Goal: Task Accomplishment & Management: Manage account settings

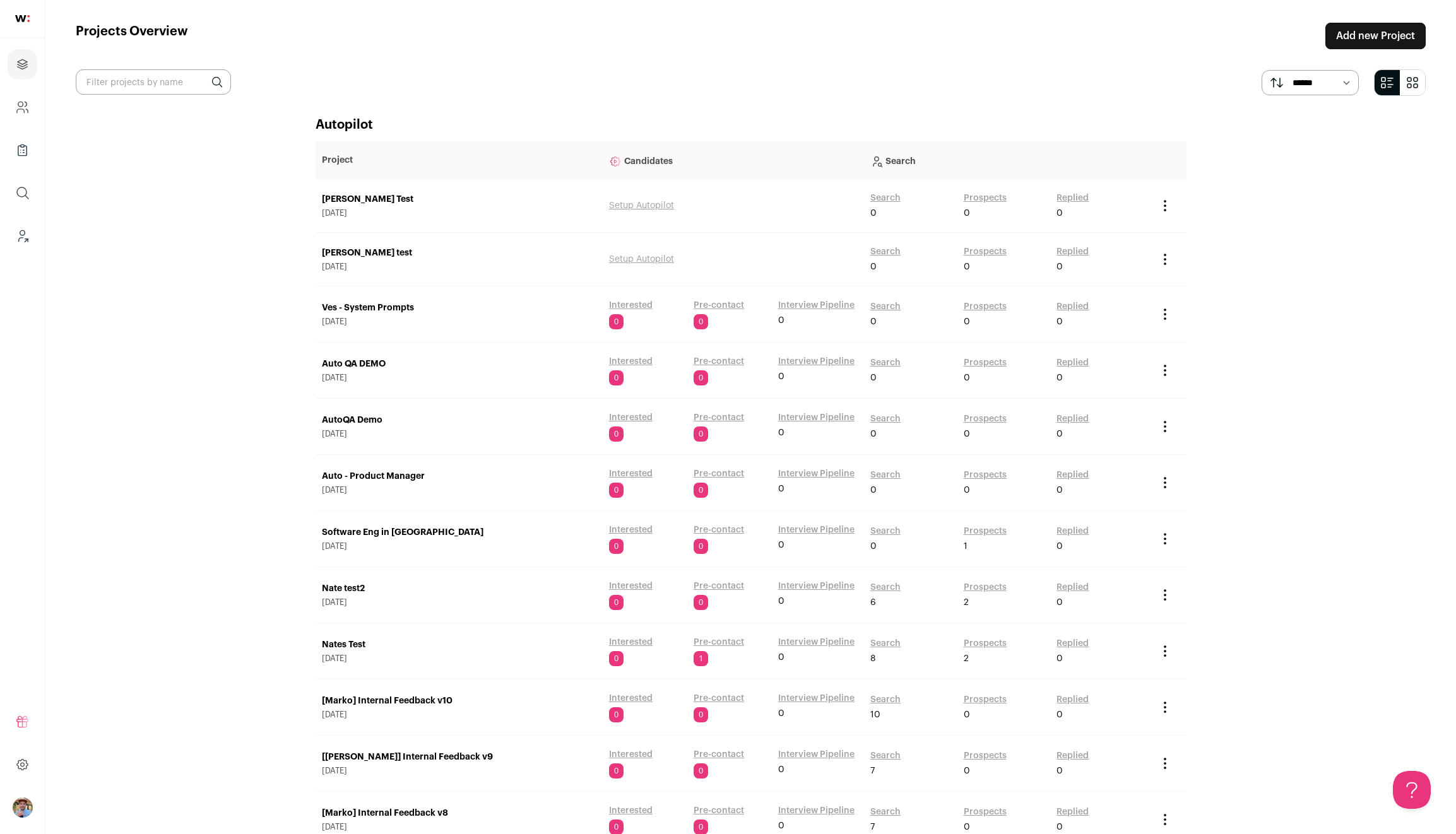
click at [343, 364] on link "Auto QA DEMO" at bounding box center [459, 364] width 274 height 13
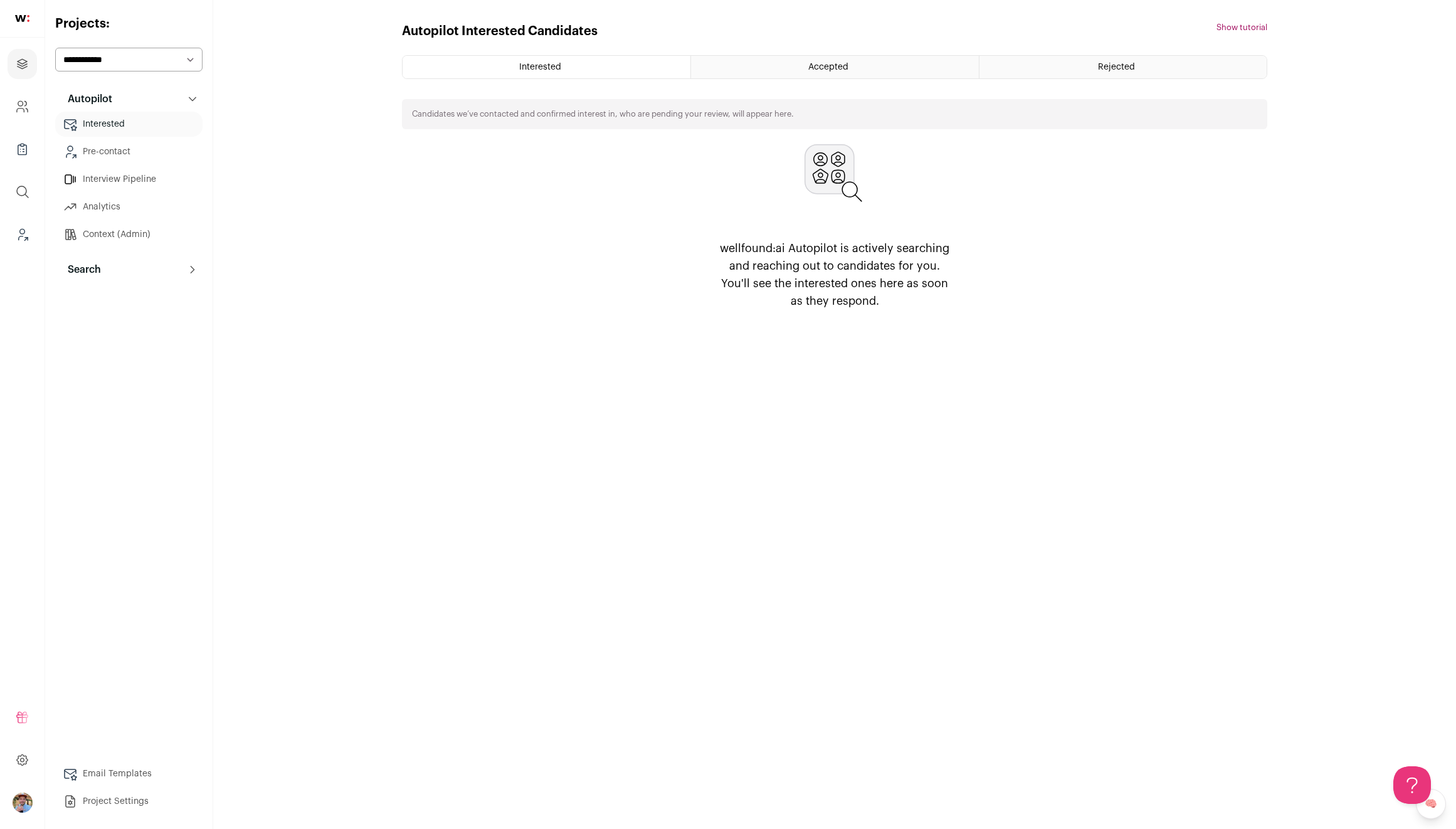
click at [113, 234] on link "Context (Admin)" at bounding box center [129, 234] width 147 height 25
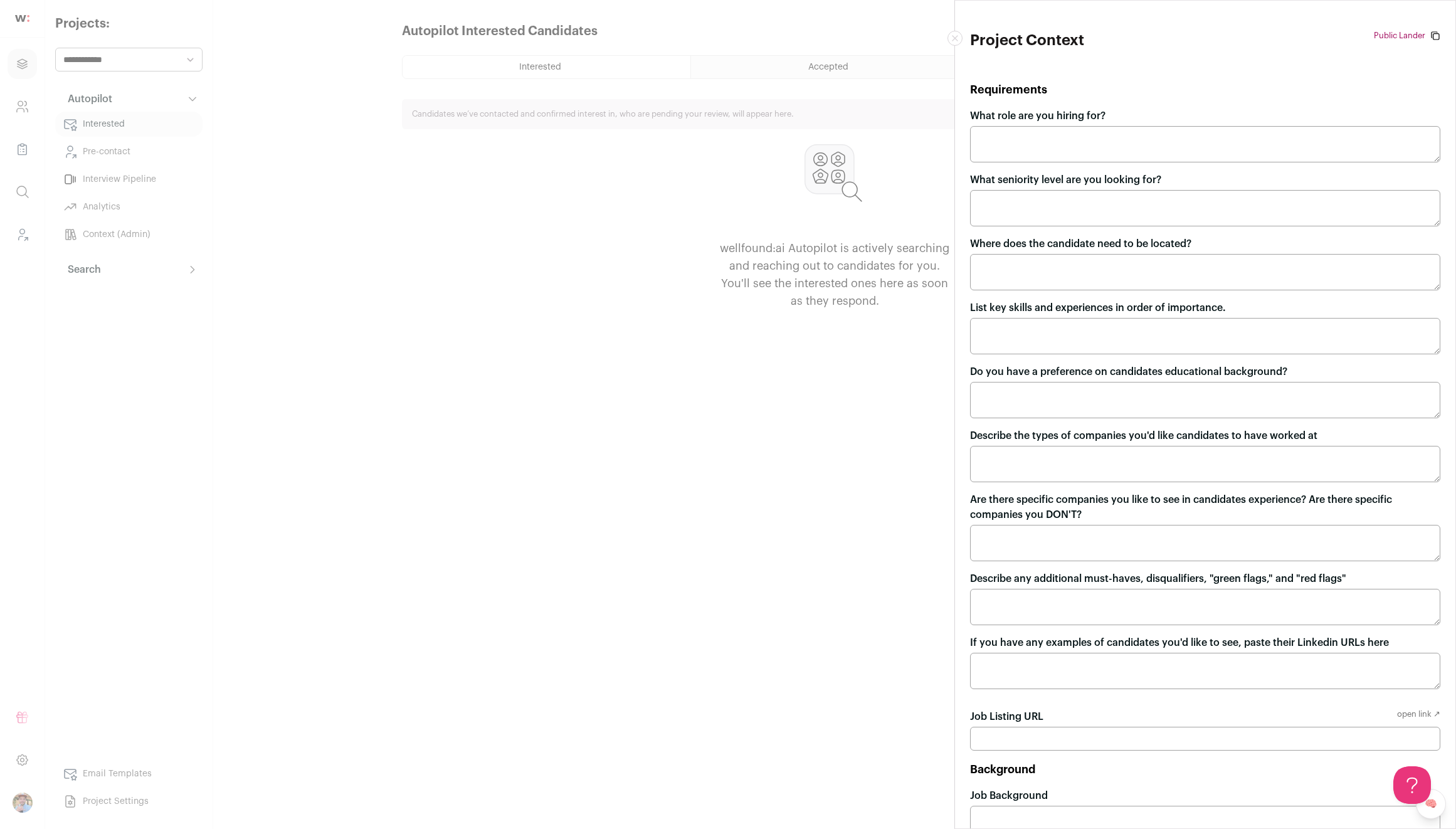
click at [468, 310] on div "Project Context Public Lander [URL][DOMAIN_NAME] Requirements What role are you…" at bounding box center [728, 414] width 1456 height 829
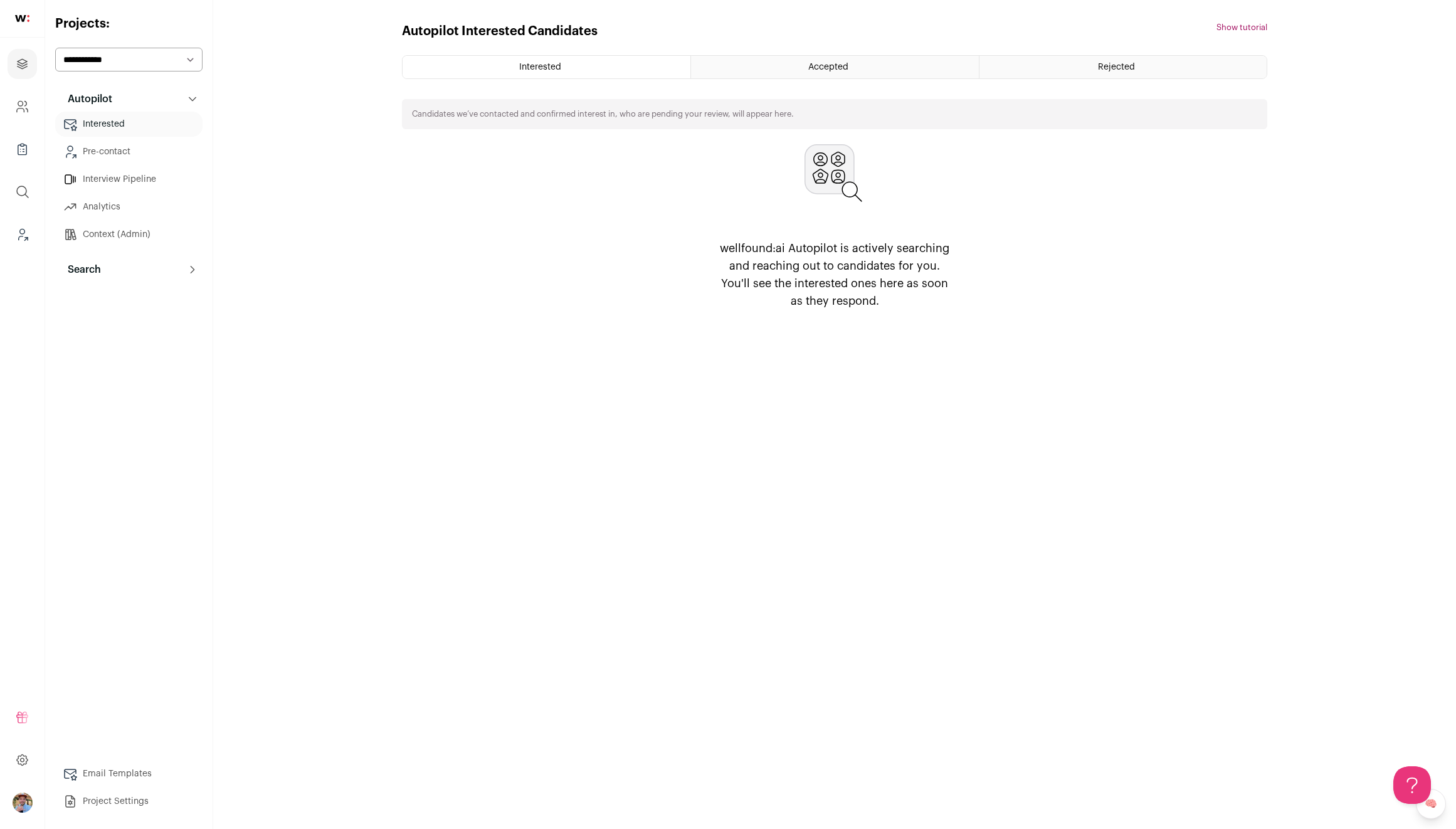
click at [120, 57] on select "**********" at bounding box center [129, 59] width 147 height 24
click at [113, 799] on link "Project Settings" at bounding box center [129, 801] width 147 height 25
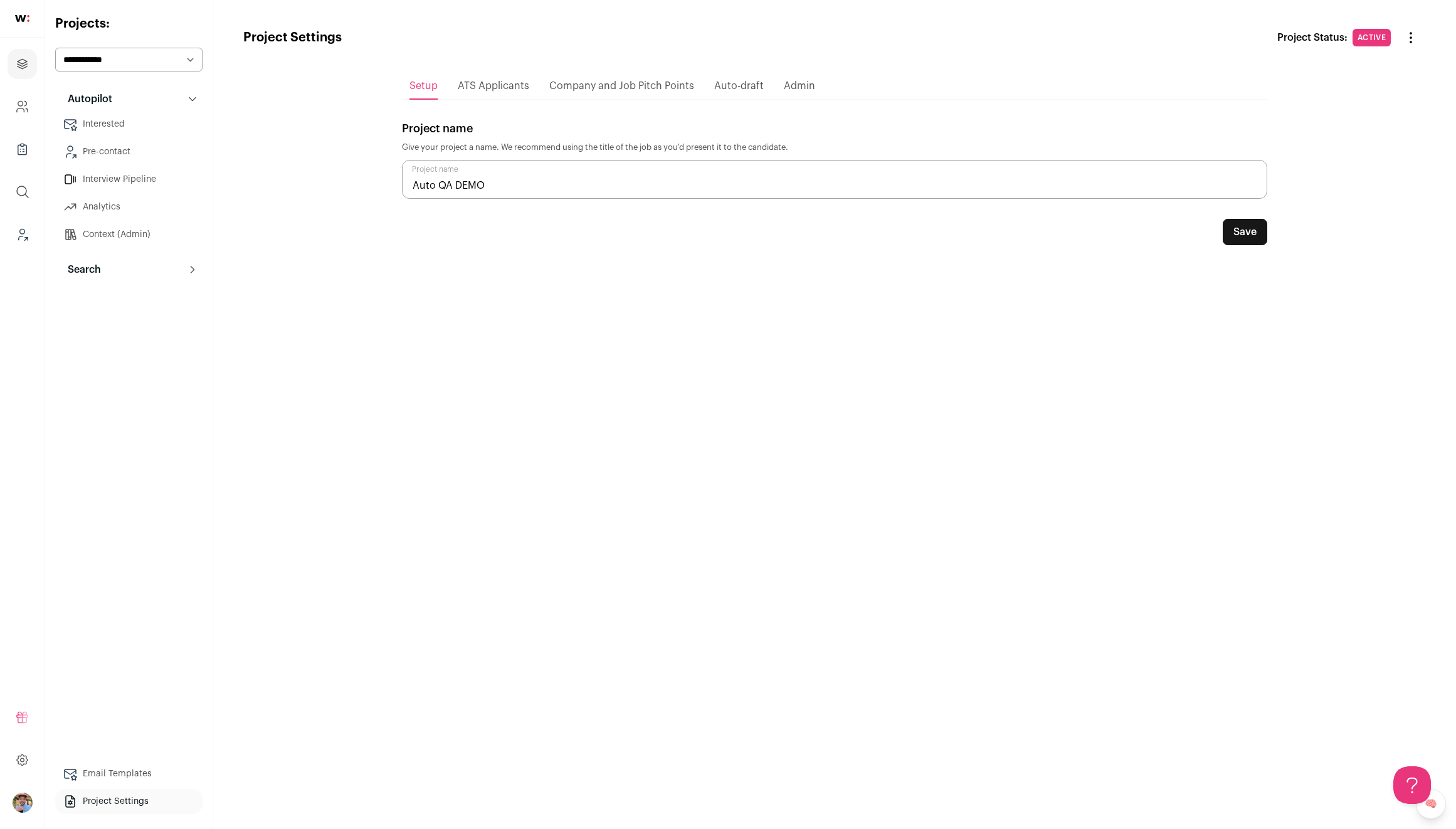
click at [137, 231] on link "Context (Admin)" at bounding box center [129, 234] width 147 height 25
